Goal: Task Accomplishment & Management: Manage account settings

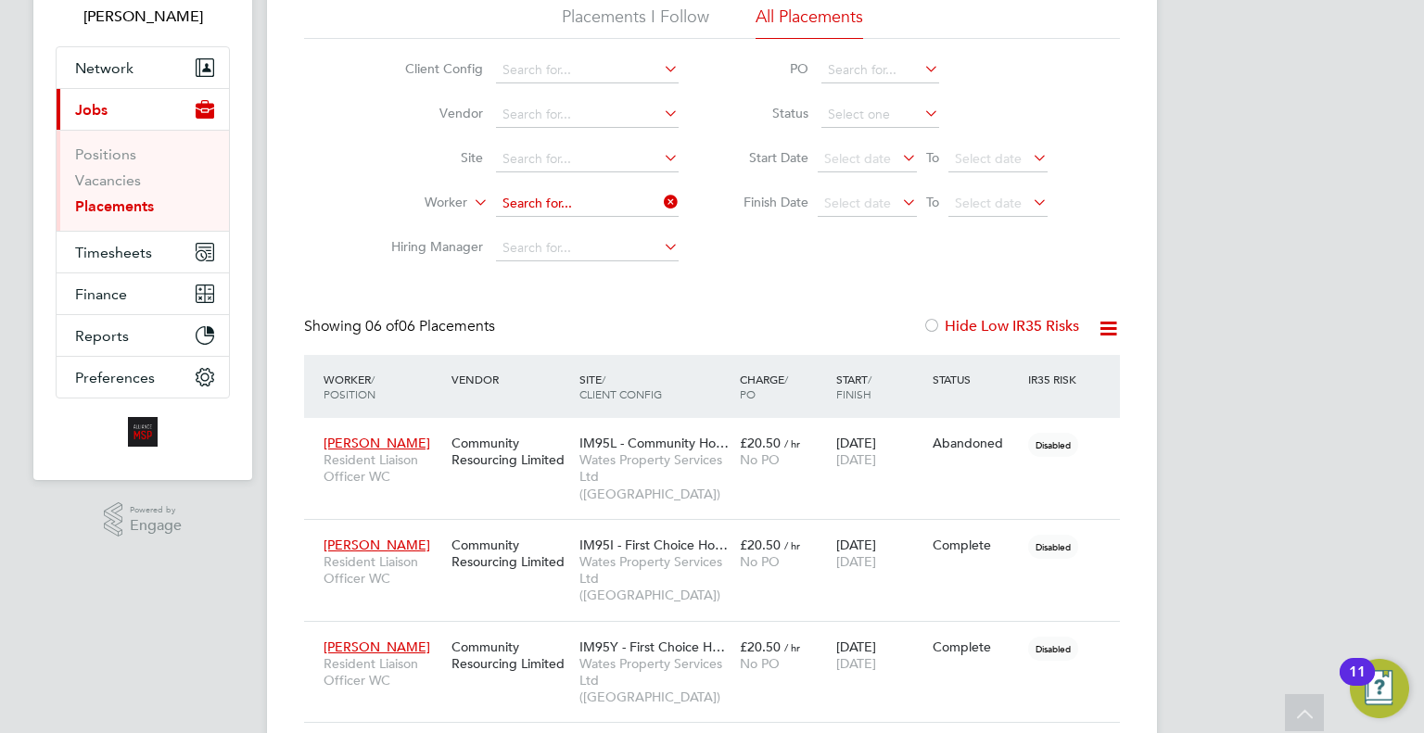
click at [571, 196] on ul "Client Config Vendor Site Worker Hiring Manager" at bounding box center [527, 159] width 349 height 223
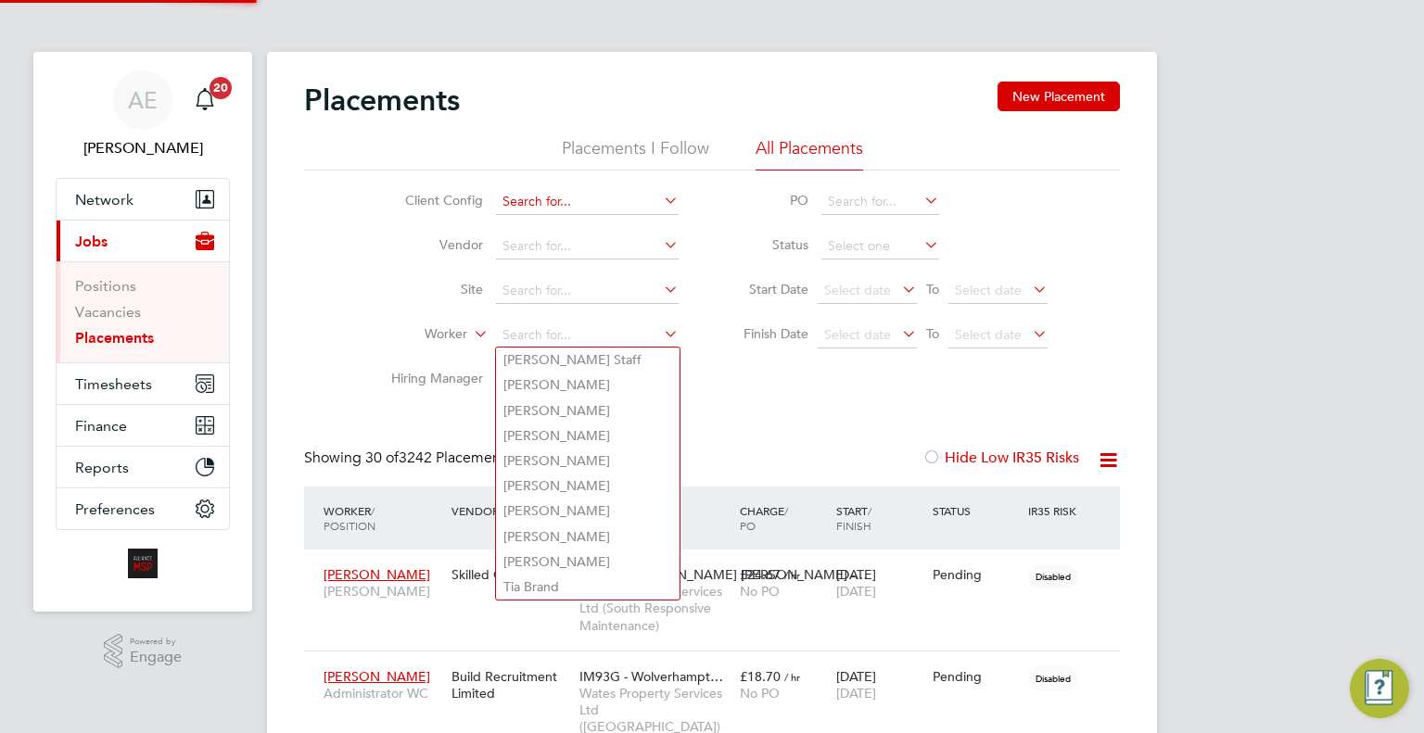
scroll to position [9, 9]
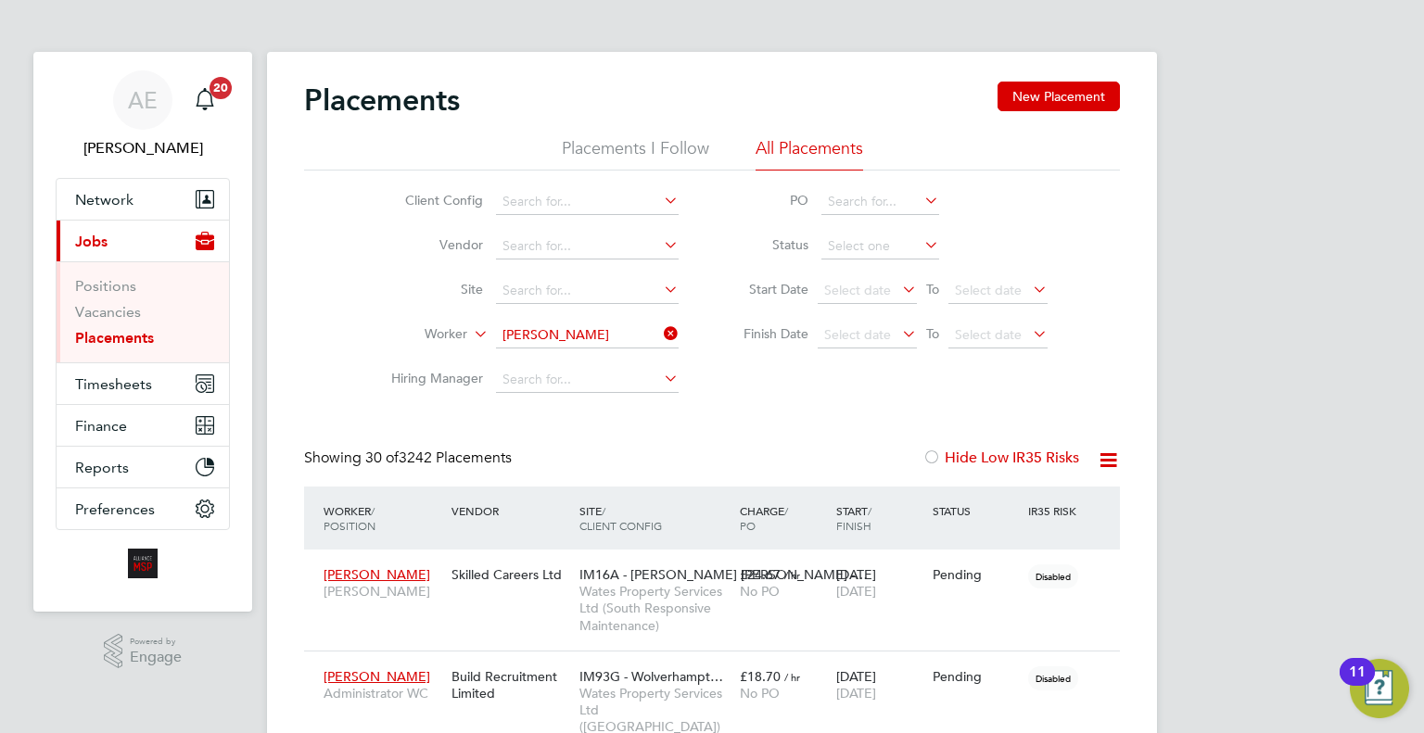
click at [629, 414] on li "Eric a Oforiatta" at bounding box center [610, 411] width 229 height 25
type input "[PERSON_NAME]"
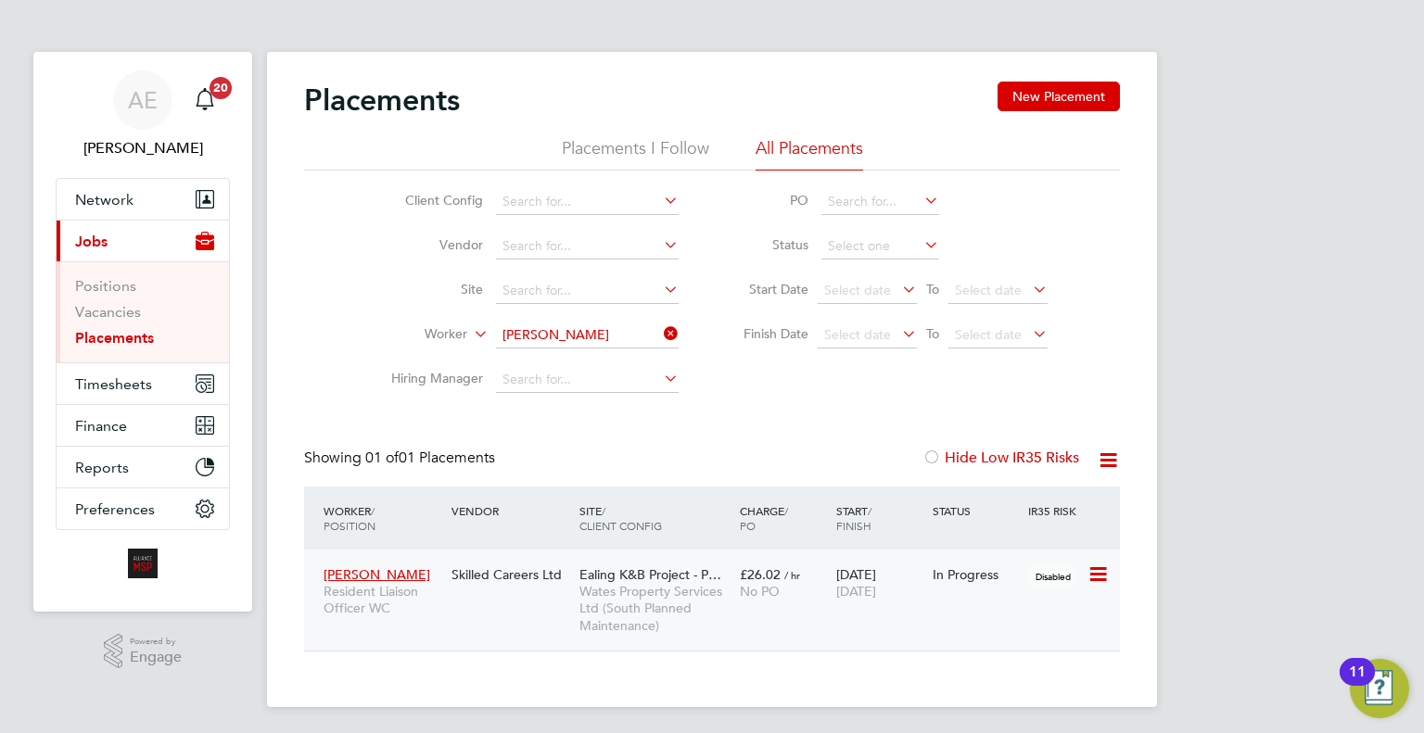
click at [812, 637] on div "Erica Oforiatta Resident Liaison Officer WC Skilled Careers Ltd Ealing K&B Proj…" at bounding box center [712, 600] width 816 height 101
click at [695, 612] on span "Wates Property Services Ltd (South Planned Maintenance)" at bounding box center [654, 608] width 151 height 51
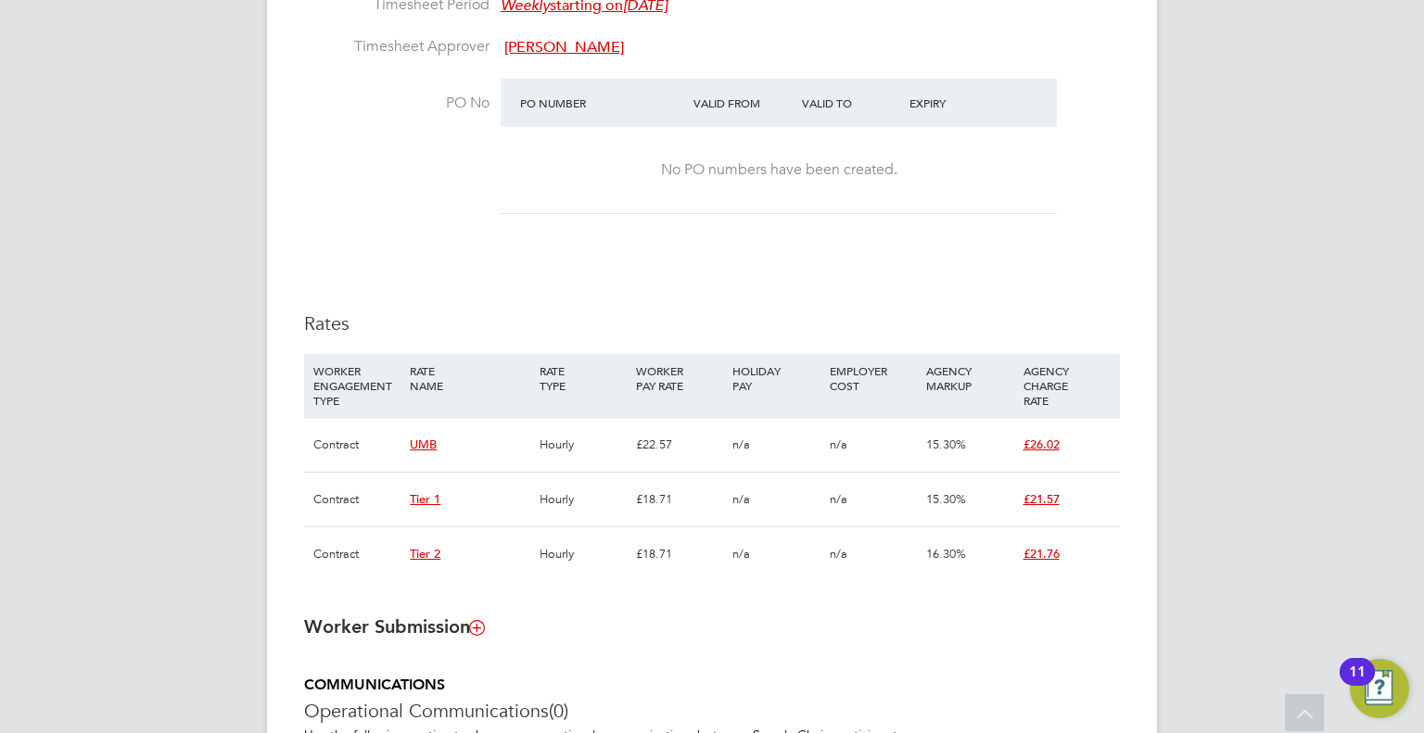
drag, startPoint x: 1368, startPoint y: 392, endPoint x: 1299, endPoint y: 408, distance: 71.3
click at [1368, 392] on div "AE [PERSON_NAME] Notifications 20 Applications: Network Team Members Businesses…" at bounding box center [712, 81] width 1424 height 2017
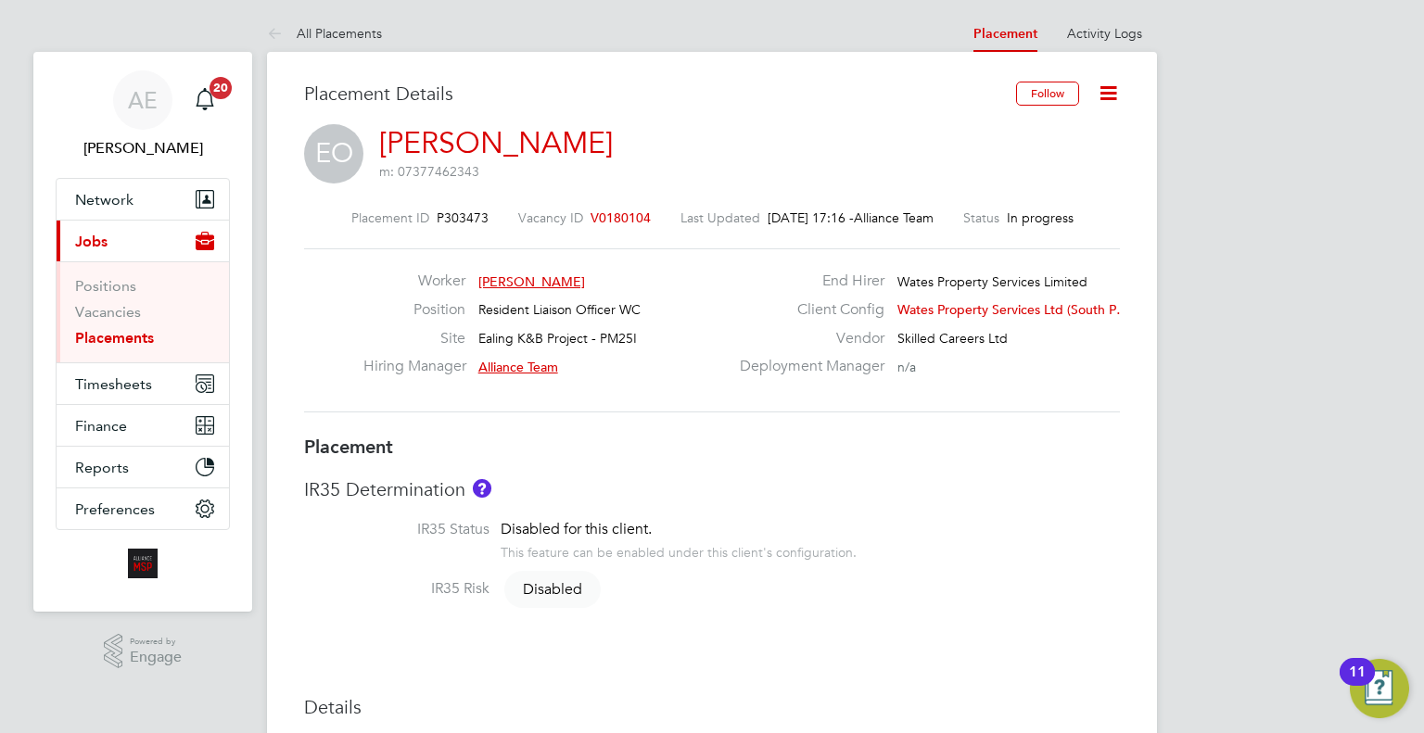
click at [1114, 96] on icon at bounding box center [1108, 93] width 23 height 23
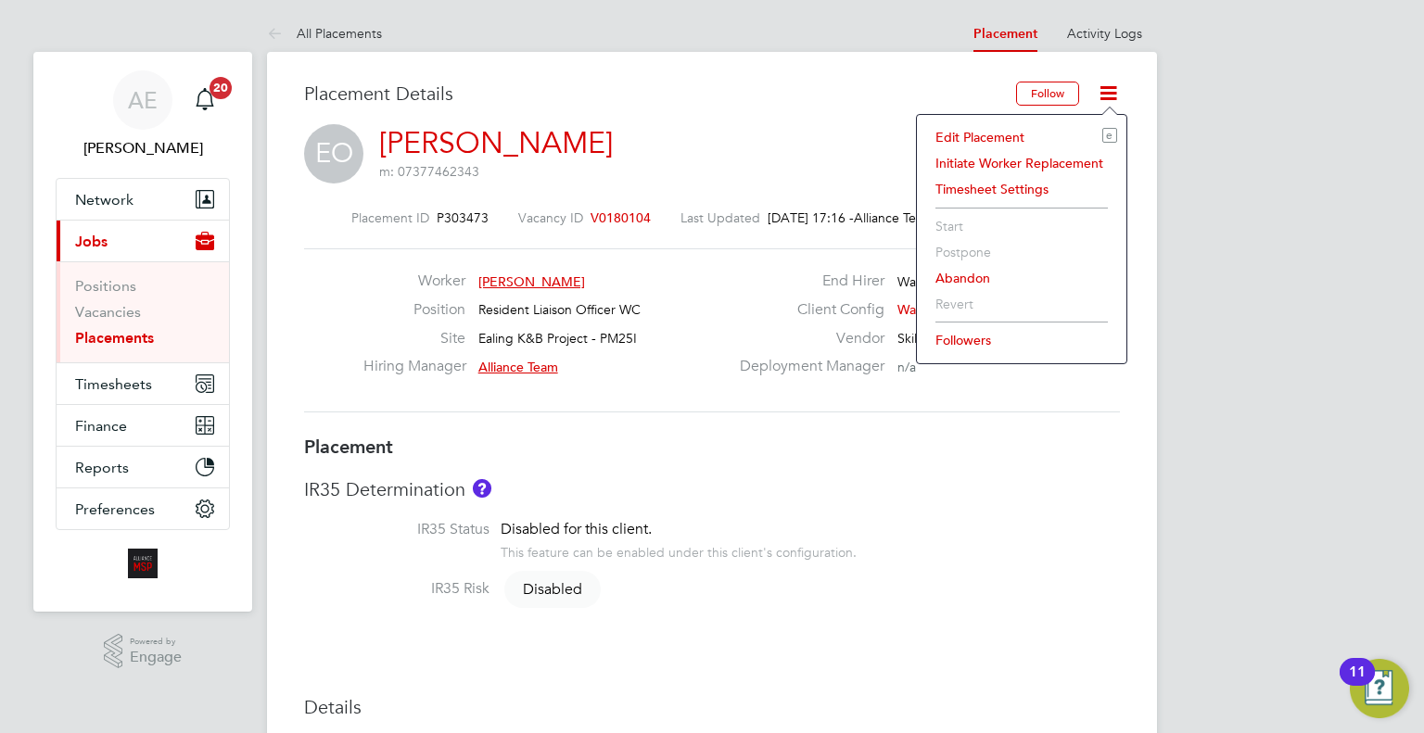
click at [1030, 134] on li "Edit Placement e" at bounding box center [1021, 137] width 191 height 26
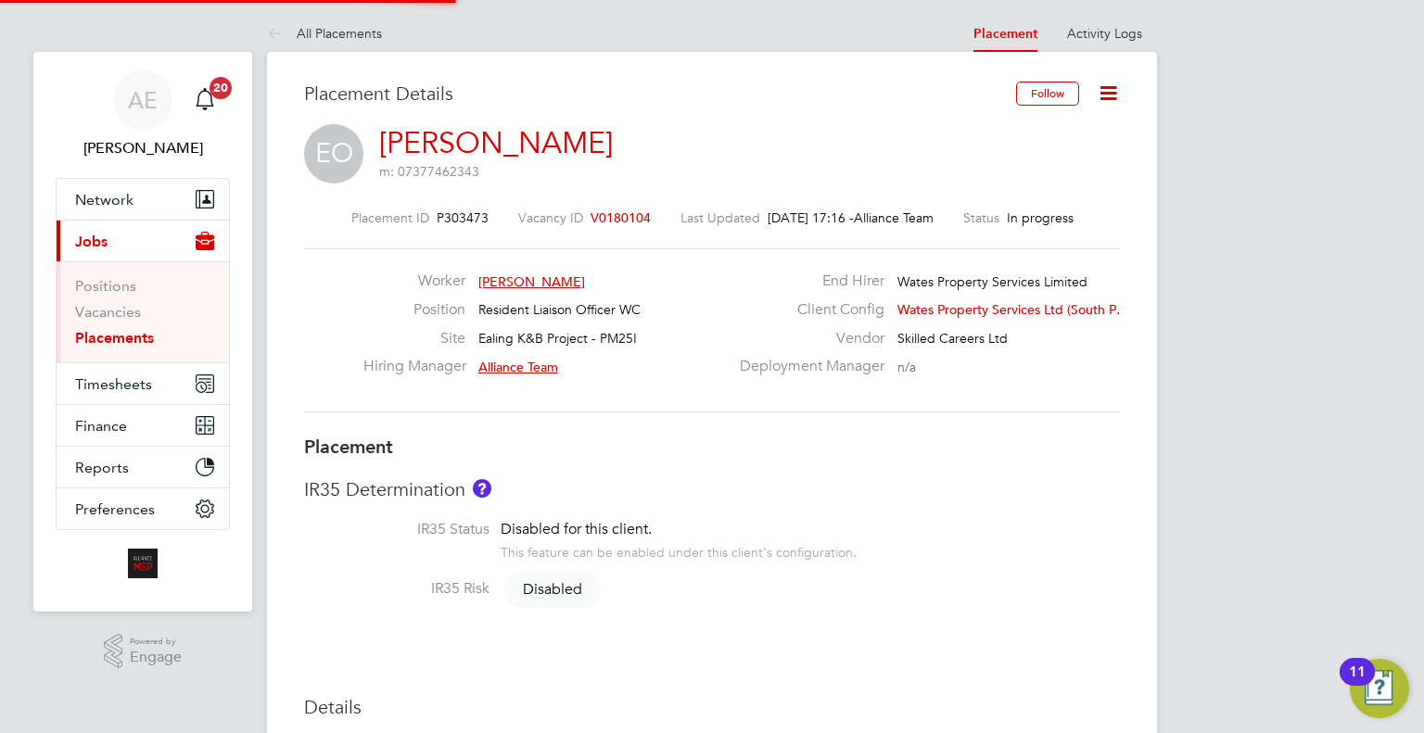
type input "Alliance Team"
type input "[PERSON_NAME]"
type input "[DATE]"
type input "08:00"
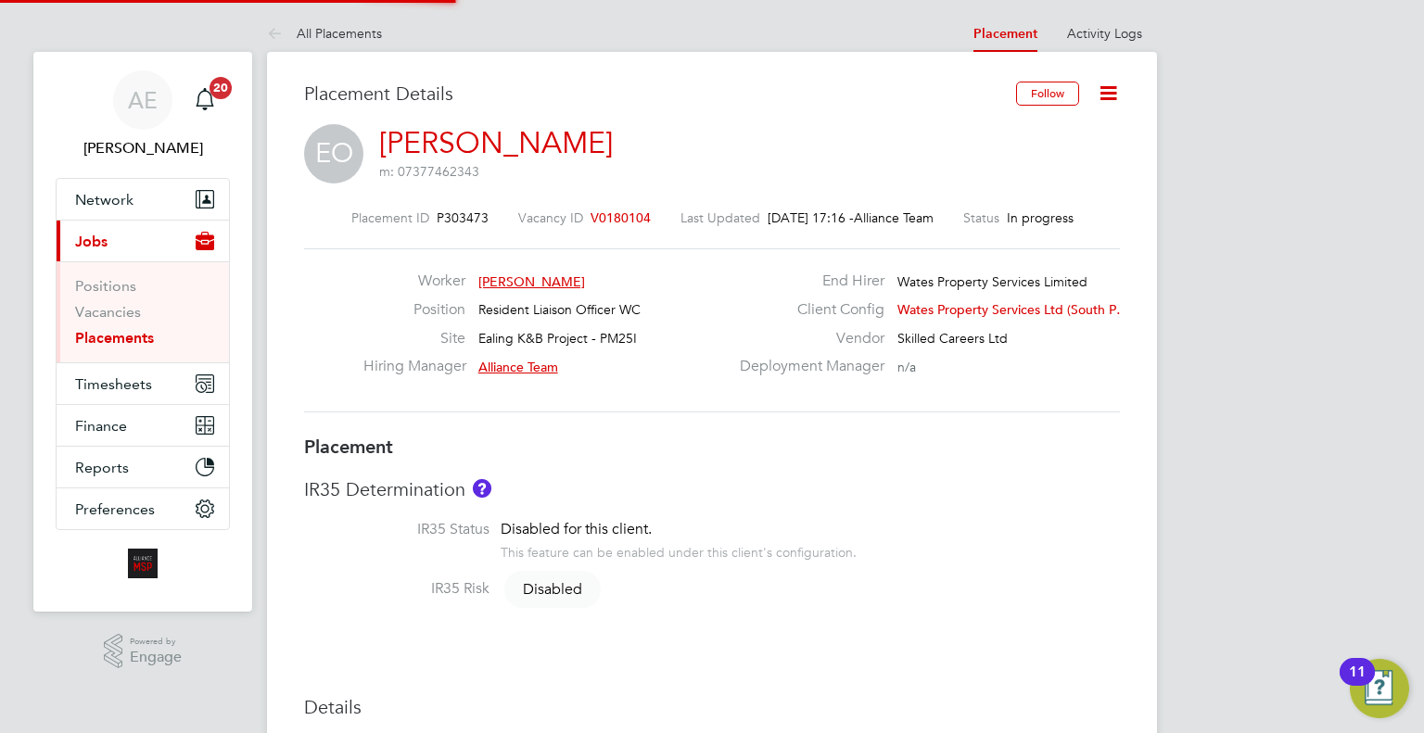
type input "18:00"
type input "08249"
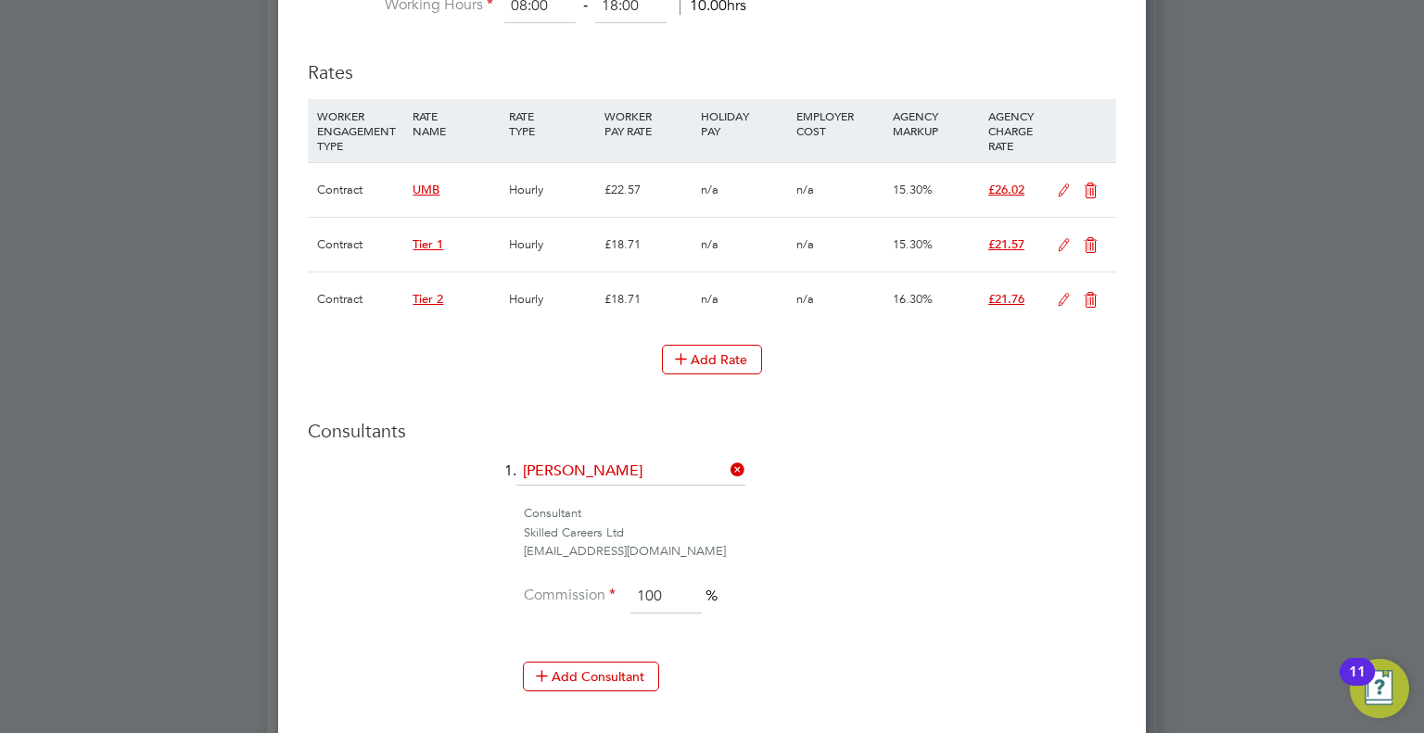
click at [658, 355] on div "Add Rate" at bounding box center [712, 360] width 808 height 30
click at [688, 351] on icon at bounding box center [681, 358] width 14 height 14
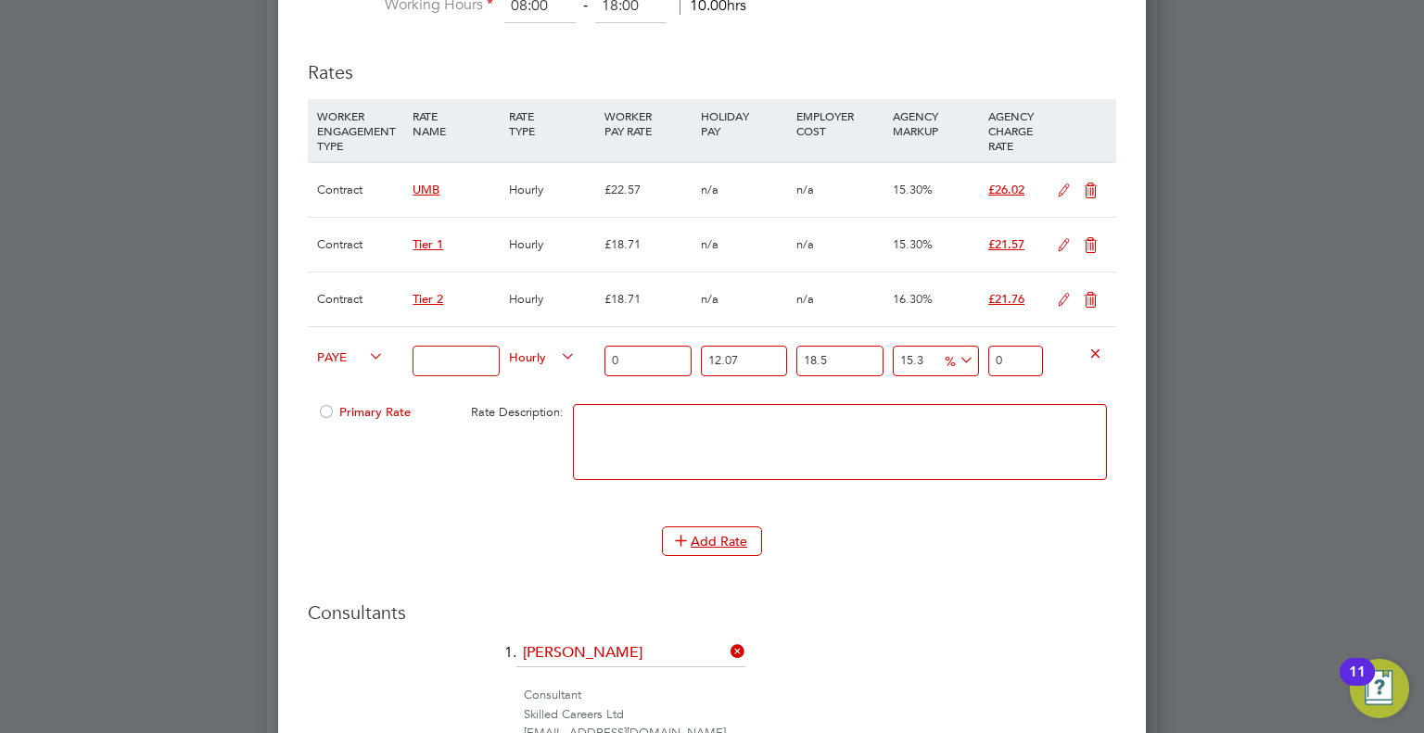
click at [476, 356] on input at bounding box center [456, 361] width 86 height 31
type input "17"
click at [666, 354] on input "0" at bounding box center [647, 361] width 86 height 31
type input "1"
type input "1.5312180135"
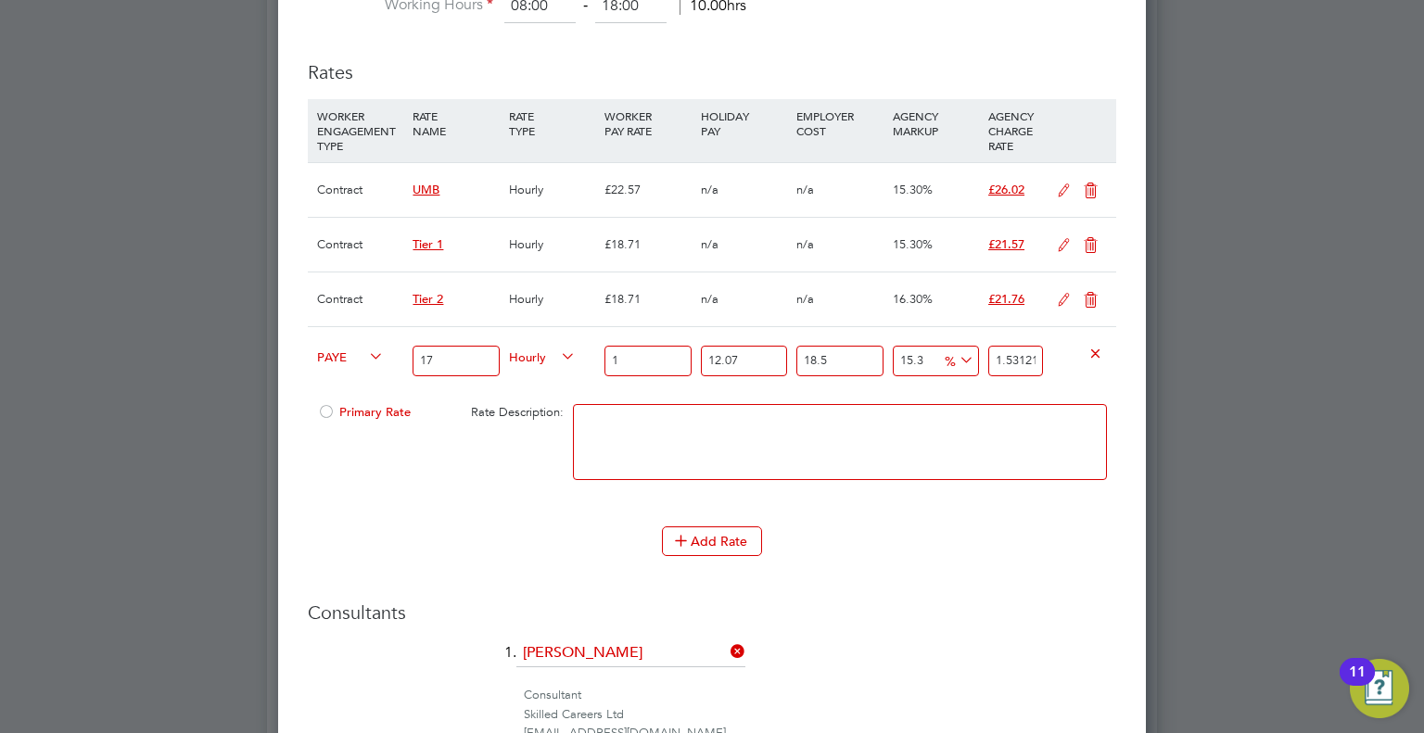
type input "17"
type input "26.0307062295"
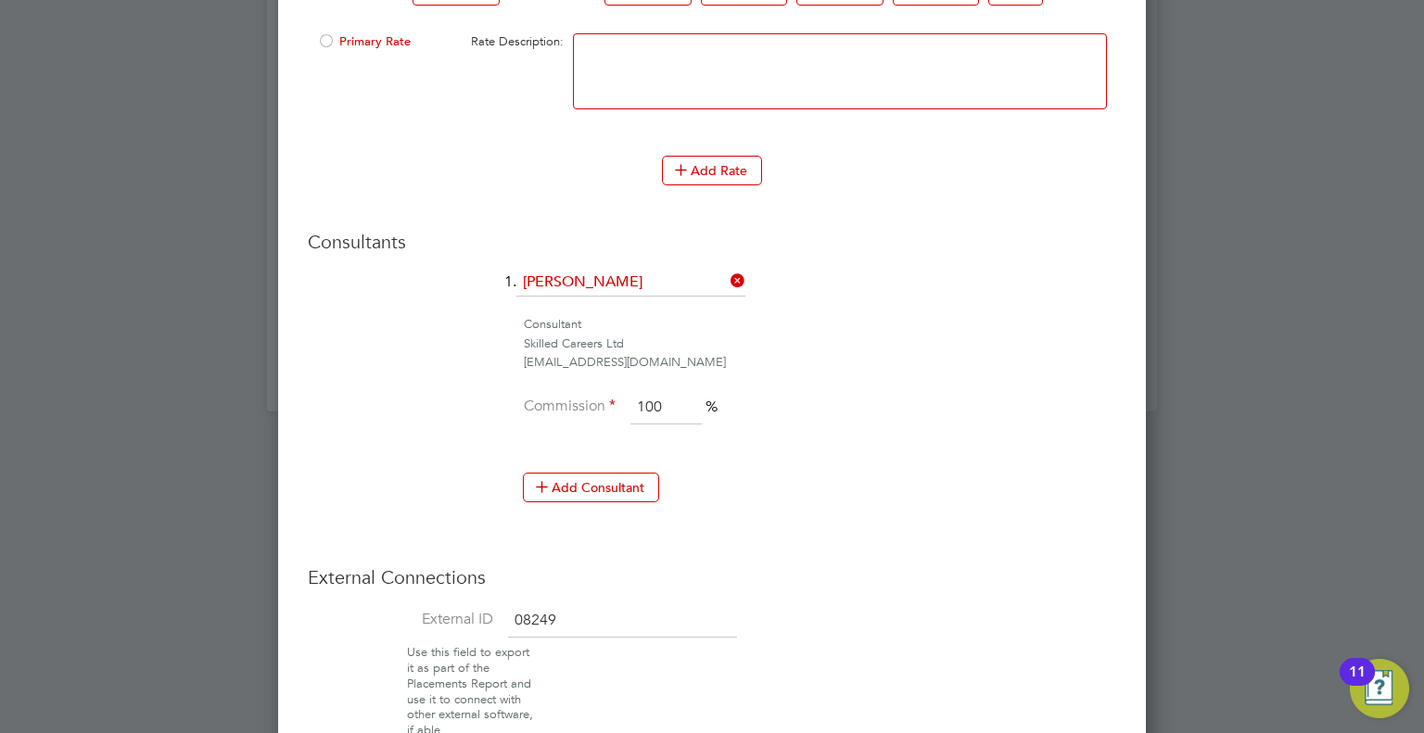
scroll to position [1686, 0]
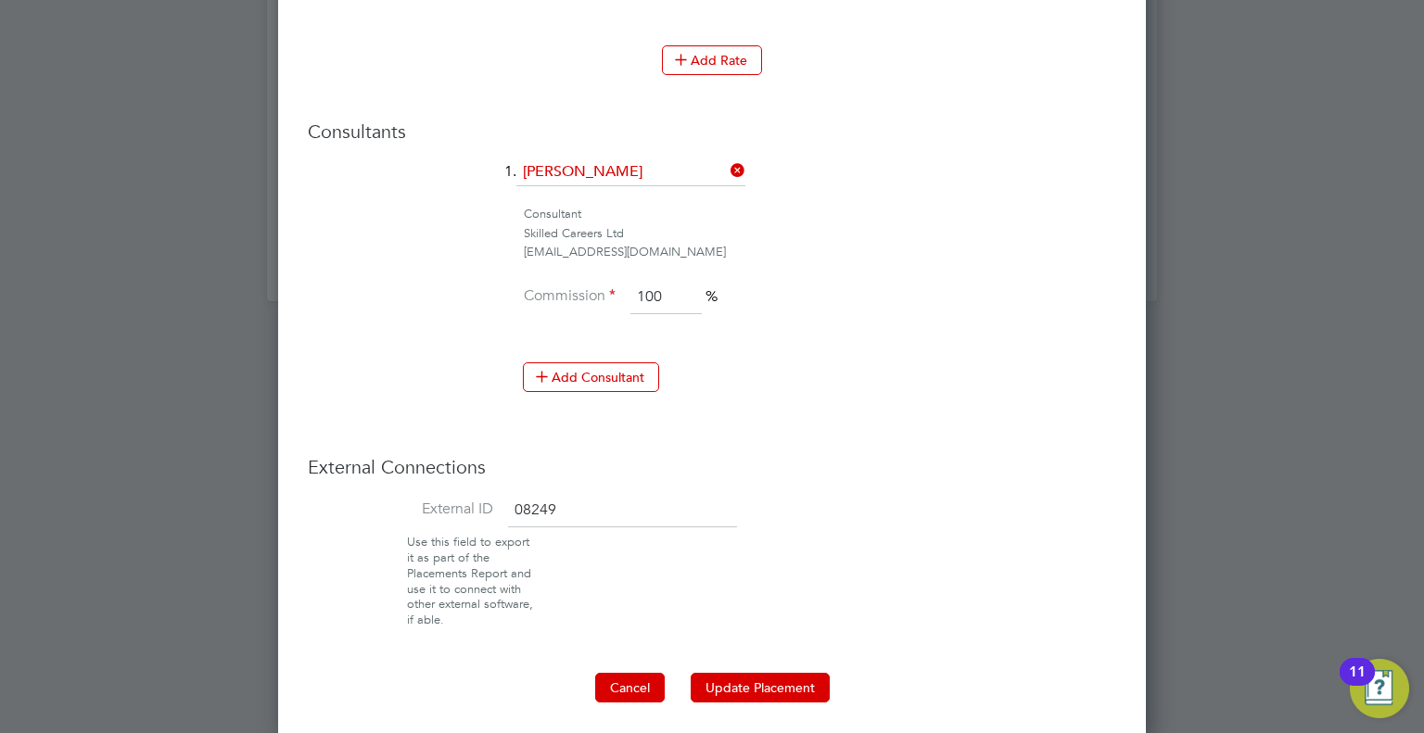
type input "17"
click at [619, 685] on button "Cancel" at bounding box center [630, 688] width 70 height 30
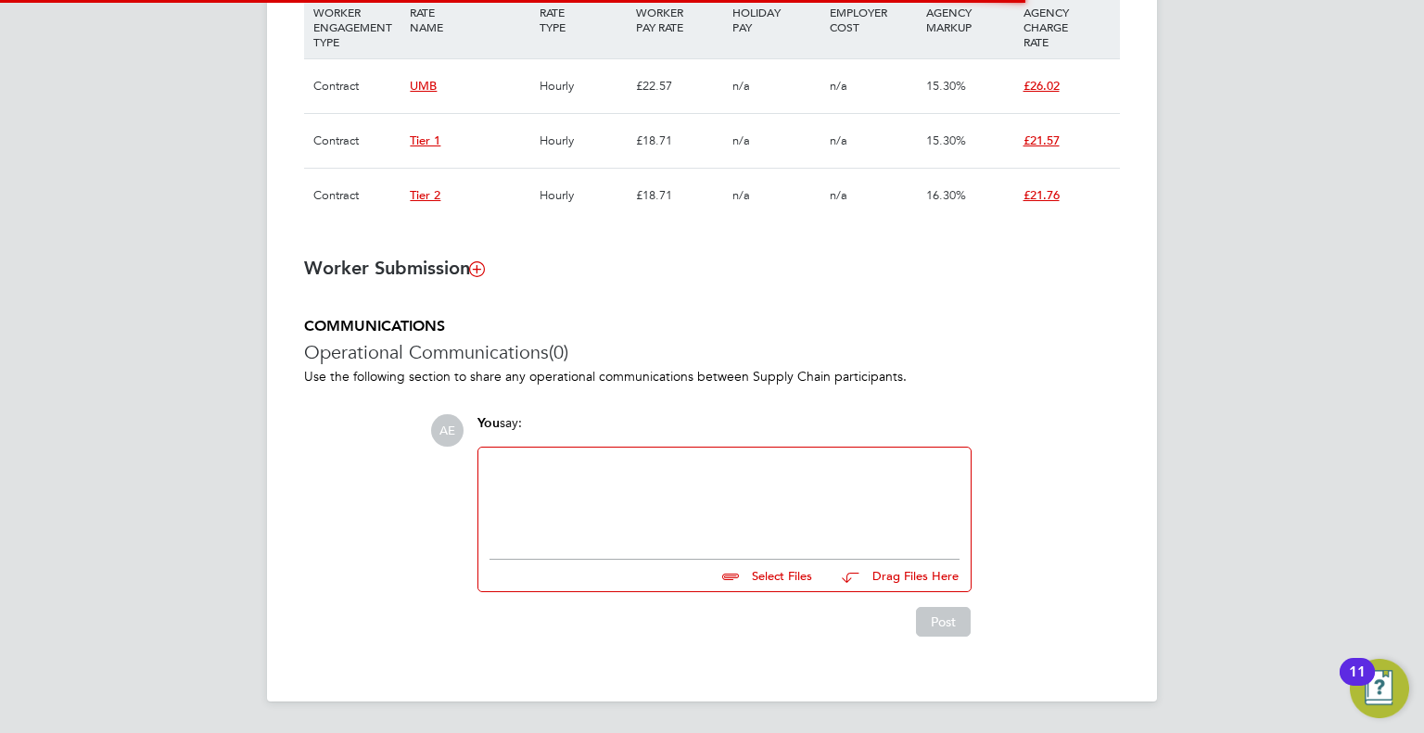
scroll to position [811, 0]
